Goal: Find specific page/section: Find specific page/section

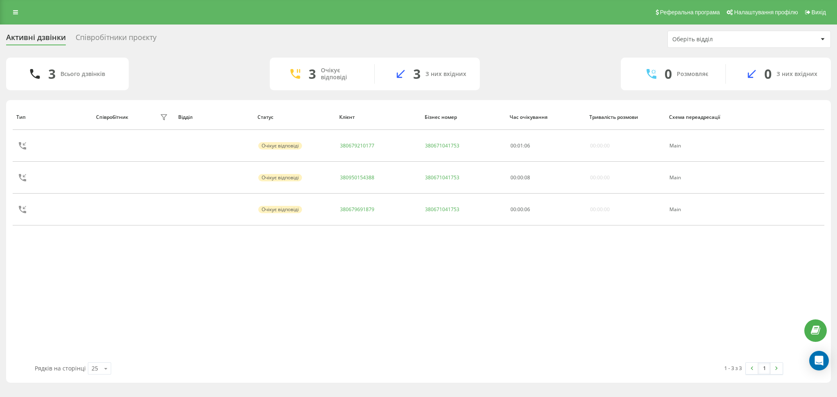
click at [112, 38] on div "Співробітники проєкту" at bounding box center [116, 39] width 81 height 13
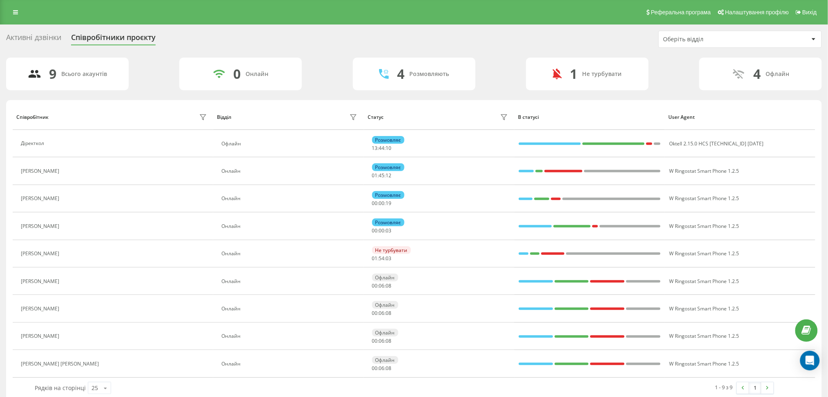
click at [14, 34] on div "Активні дзвінки" at bounding box center [33, 39] width 55 height 13
